Goal: Use online tool/utility

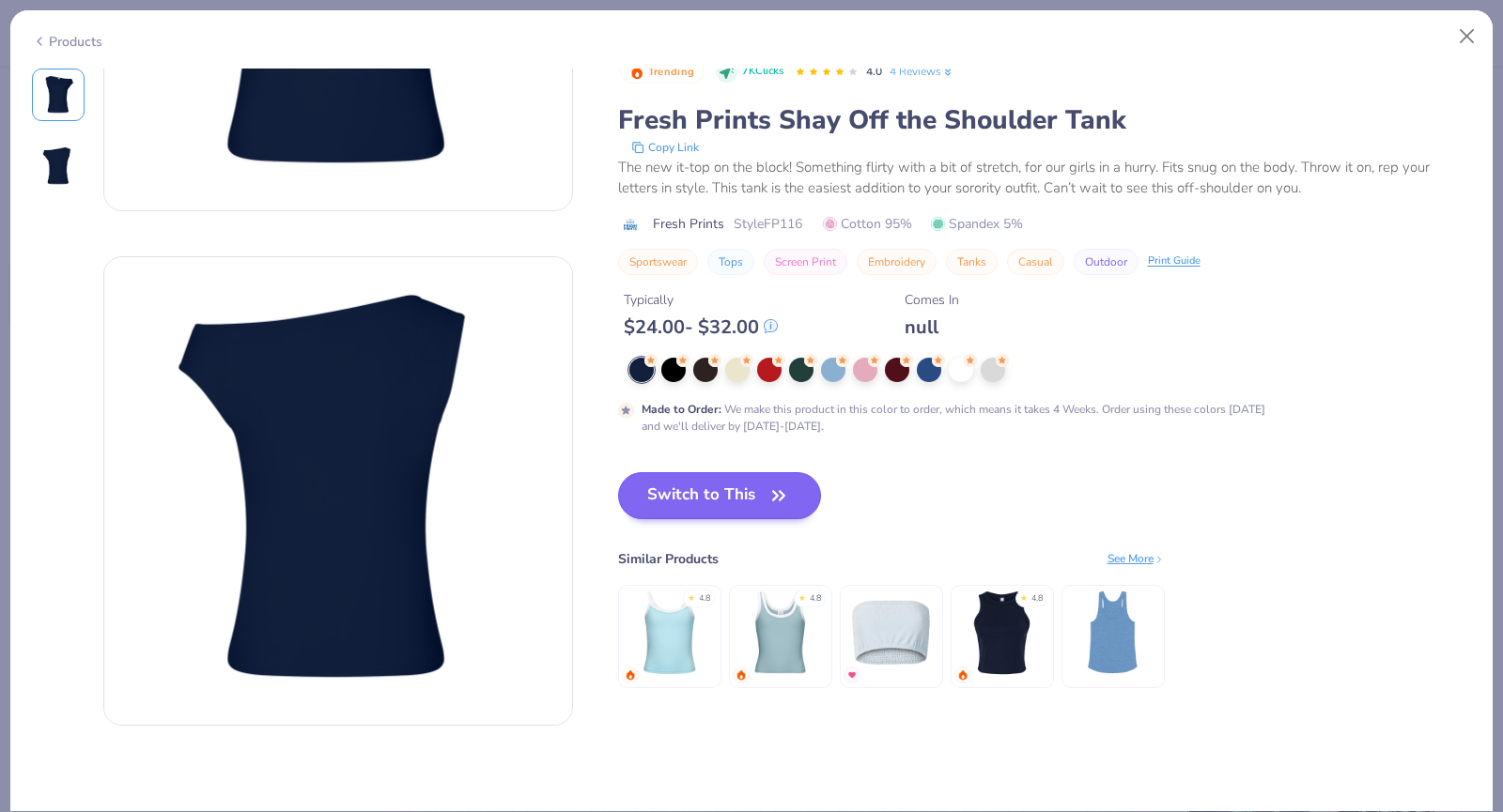
scroll to position [94, 0]
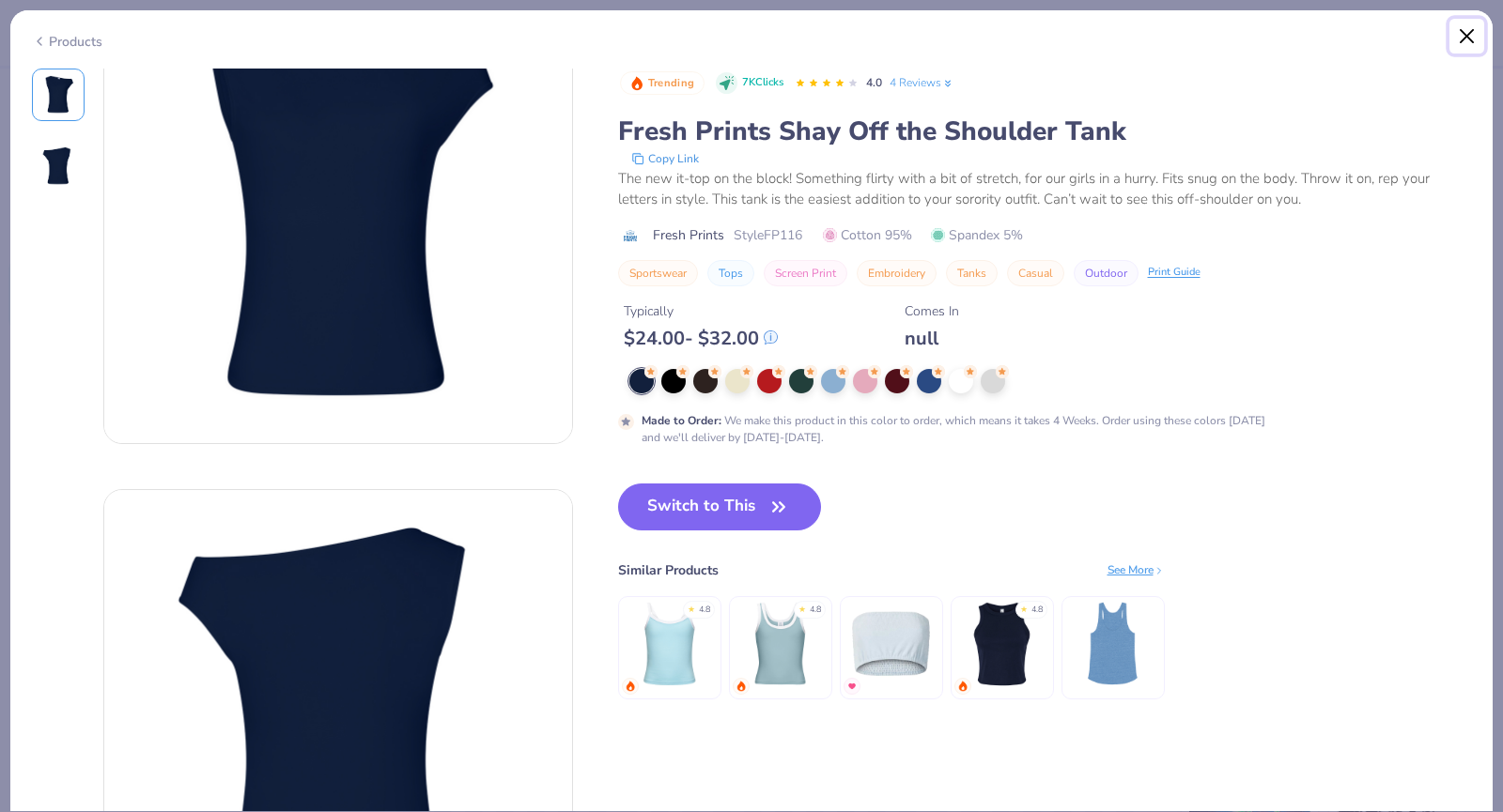
click at [1471, 34] on button "Close" at bounding box center [1468, 36] width 35 height 35
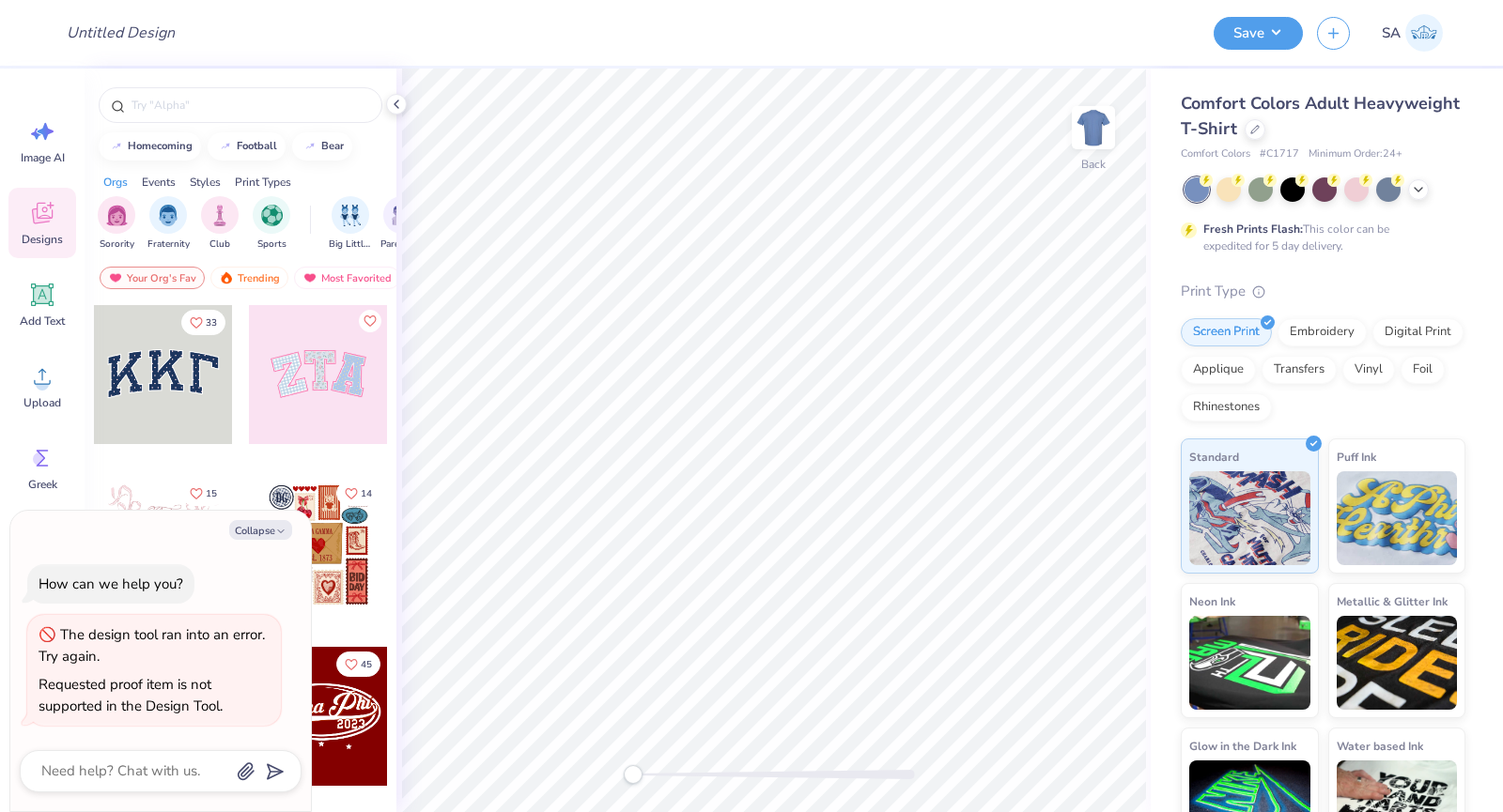
type textarea "x"
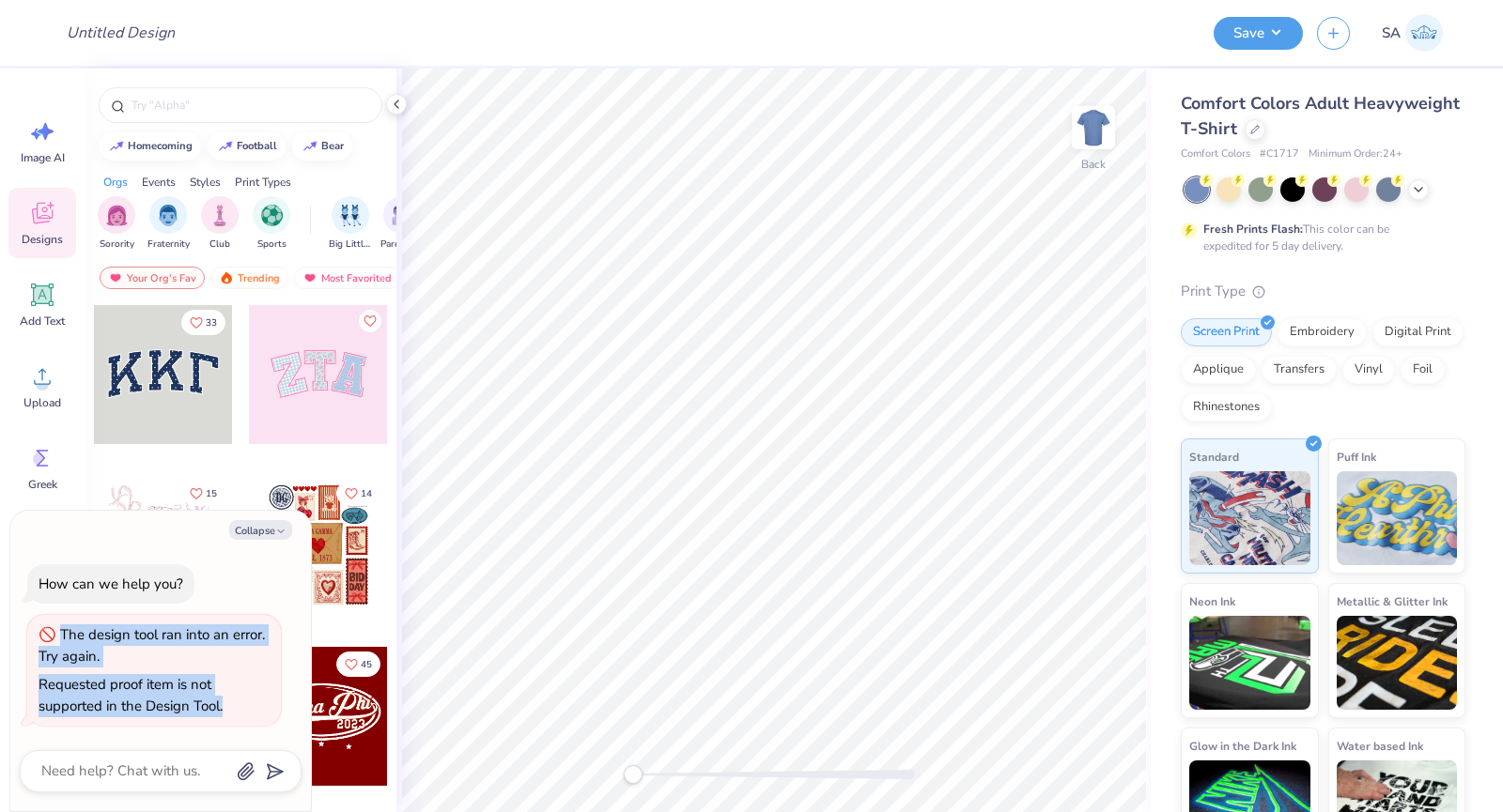
drag, startPoint x: 57, startPoint y: 643, endPoint x: 255, endPoint y: 716, distance: 211.0
click at [255, 716] on div "The design tool ran into an error. Try again. Requested proof item is not suppo…" at bounding box center [154, 670] width 253 height 110
